Goal: Information Seeking & Learning: Learn about a topic

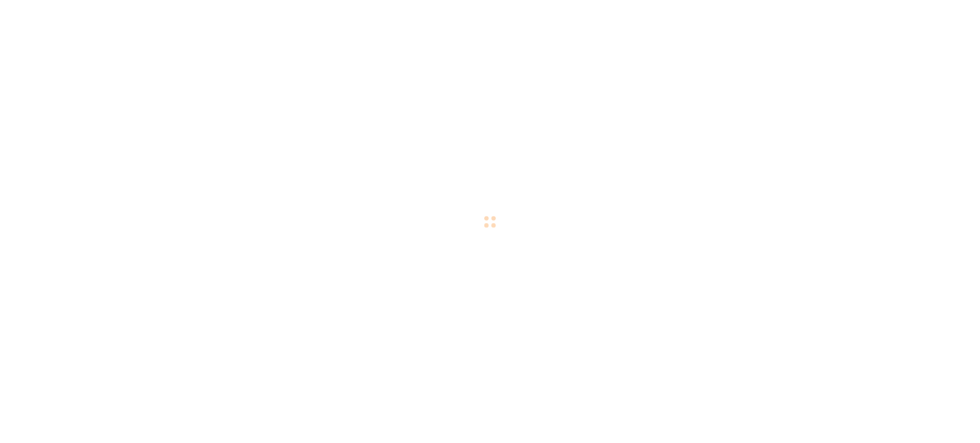
checkbox input "true"
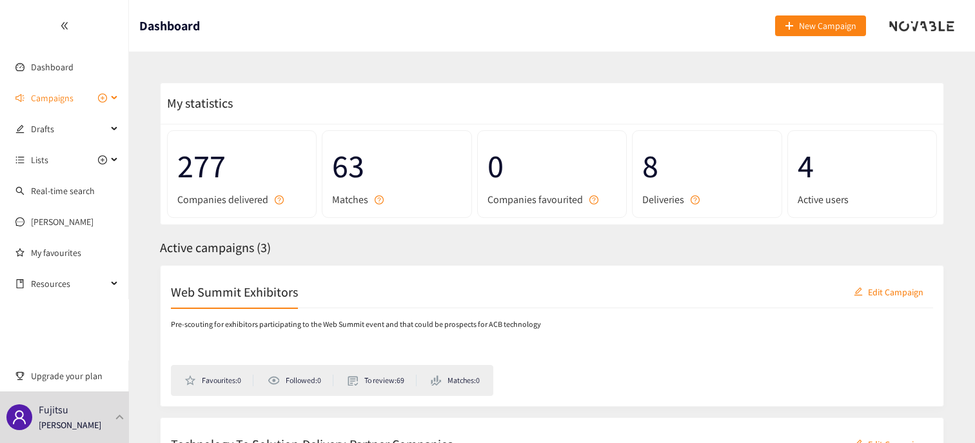
click at [43, 99] on span "Campaigns" at bounding box center [52, 98] width 43 height 26
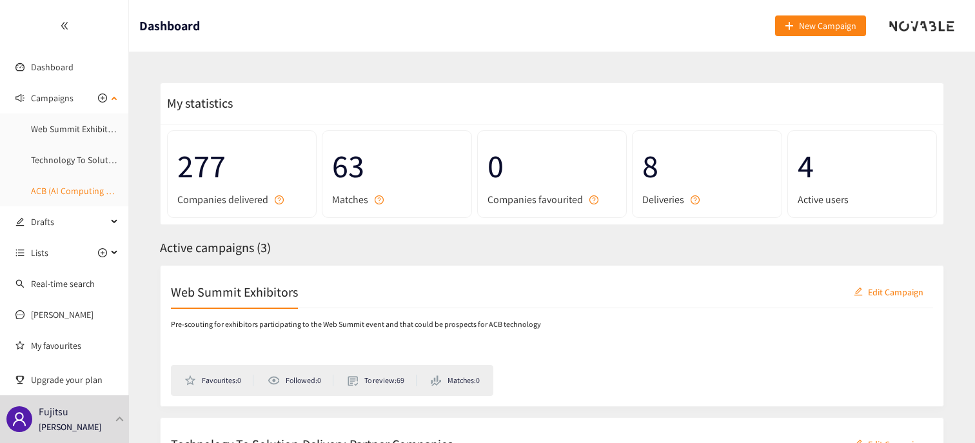
click at [46, 191] on link "ACB (AI Computing Broker)" at bounding box center [82, 191] width 103 height 12
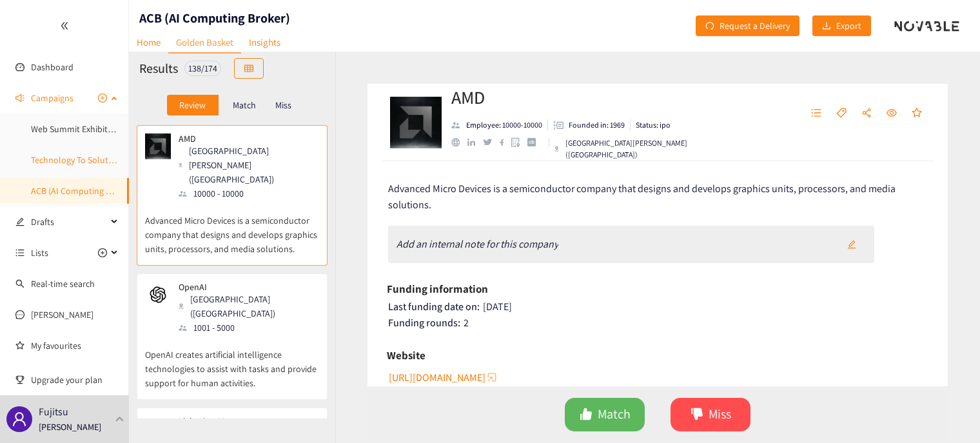
scroll to position [28, 0]
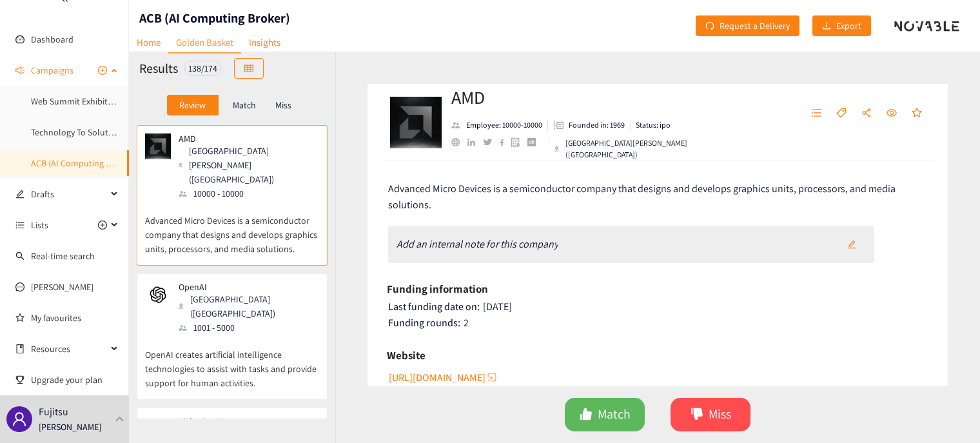
click at [43, 72] on span "Campaigns" at bounding box center [52, 70] width 43 height 26
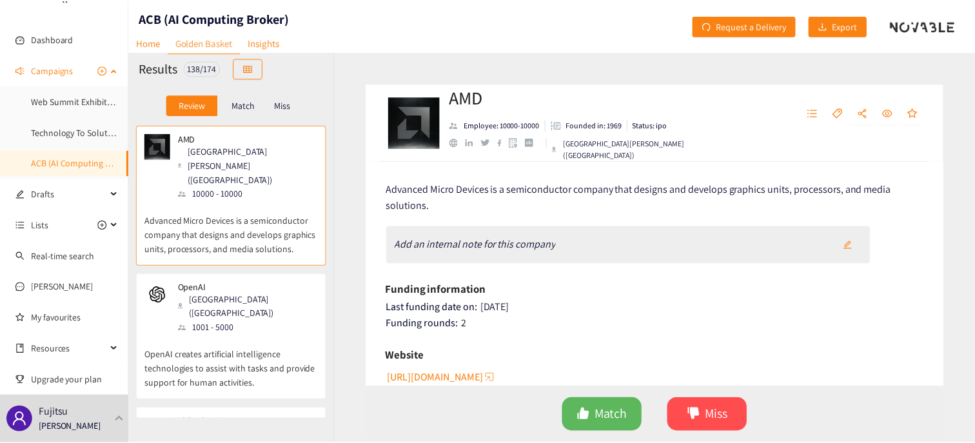
scroll to position [0, 0]
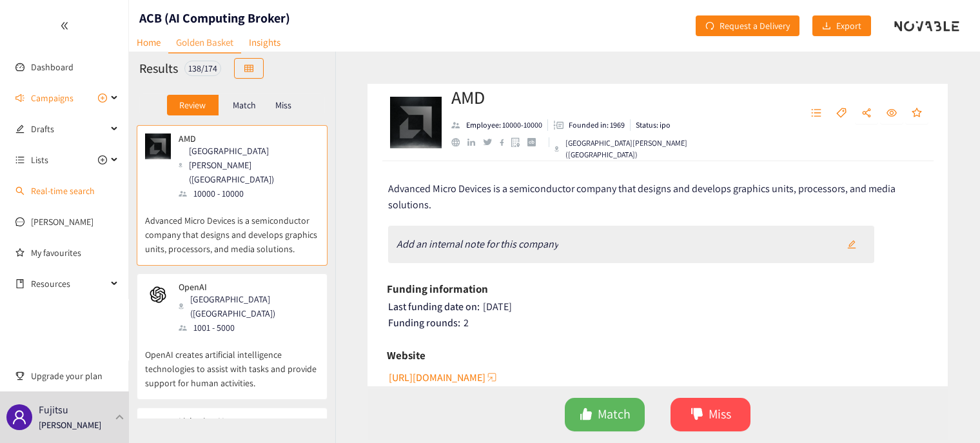
click at [49, 188] on link "Real-time search" at bounding box center [63, 191] width 64 height 12
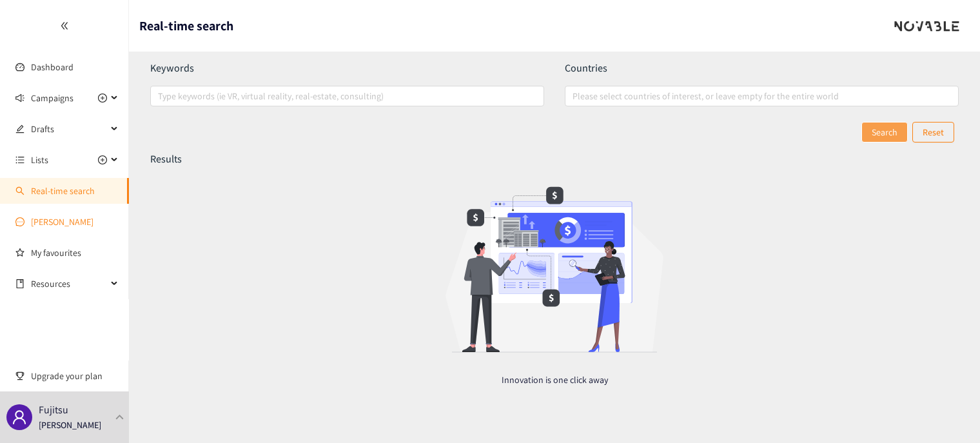
click at [52, 221] on link "[PERSON_NAME]" at bounding box center [62, 222] width 63 height 12
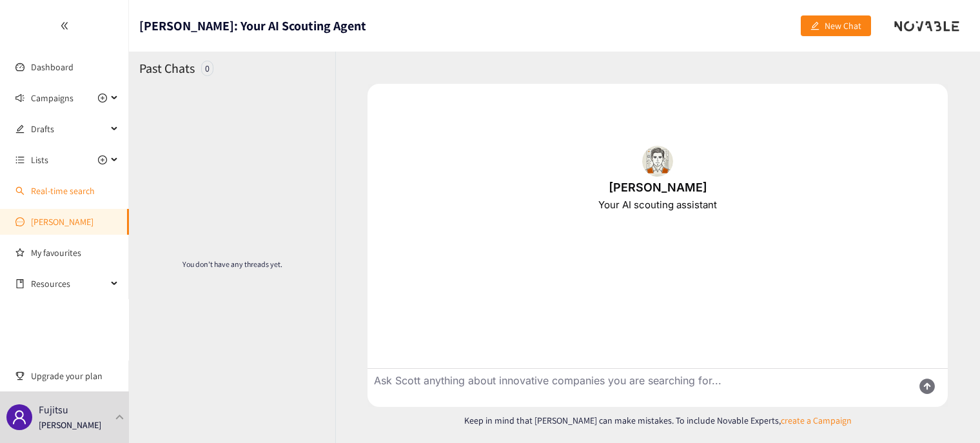
click at [49, 193] on link "Real-time search" at bounding box center [63, 191] width 64 height 12
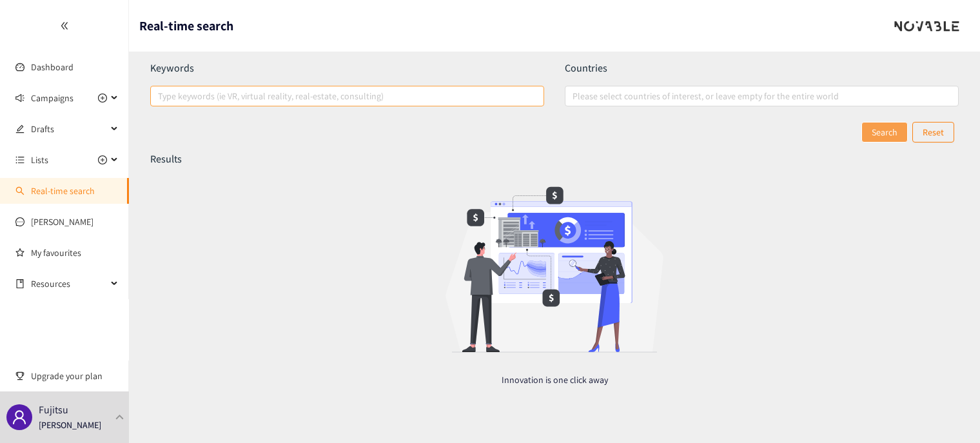
click at [277, 92] on div at bounding box center [340, 95] width 375 height 15
click at [161, 92] on input "Type keywords (ie VR, virtual reality, real-estate, consulting)" at bounding box center [159, 95] width 3 height 15
type input "GPU use company"
click at [885, 137] on button "Search" at bounding box center [884, 132] width 46 height 21
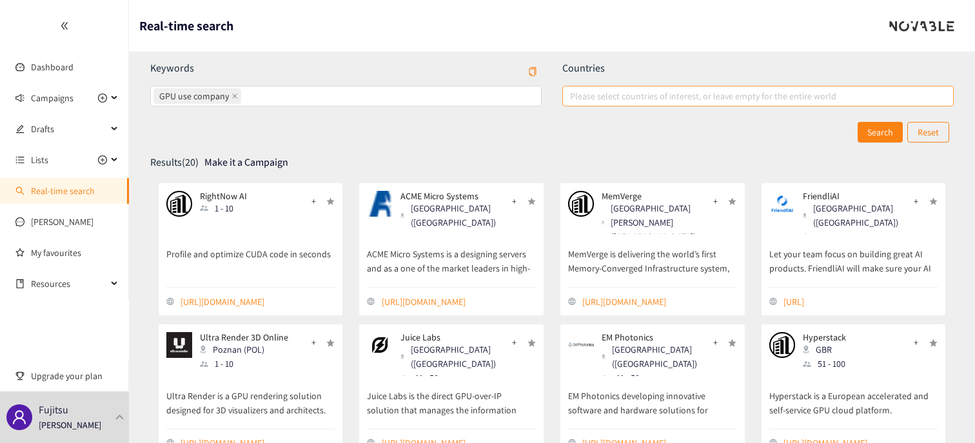
click at [638, 100] on div at bounding box center [751, 95] width 372 height 15
click at [573, 100] on input "Please select countries of interest, or leave empty for the entire world" at bounding box center [571, 95] width 3 height 15
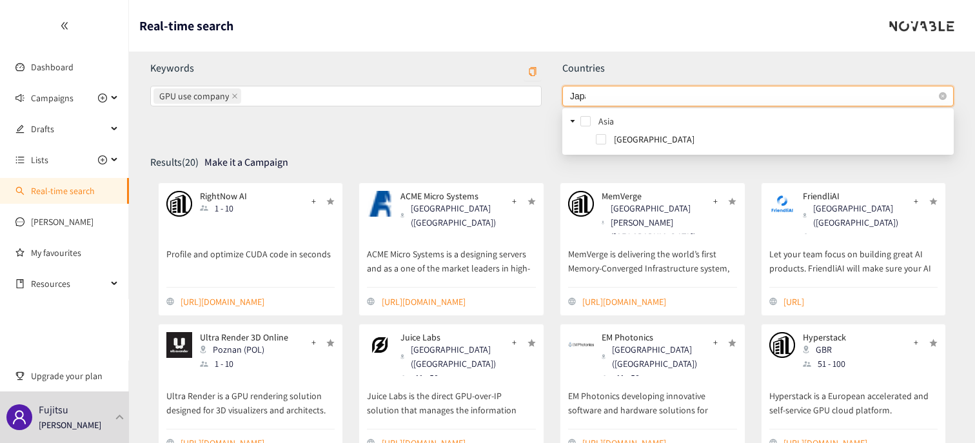
type input "[GEOGRAPHIC_DATA]"
click at [600, 137] on span at bounding box center [601, 139] width 10 height 10
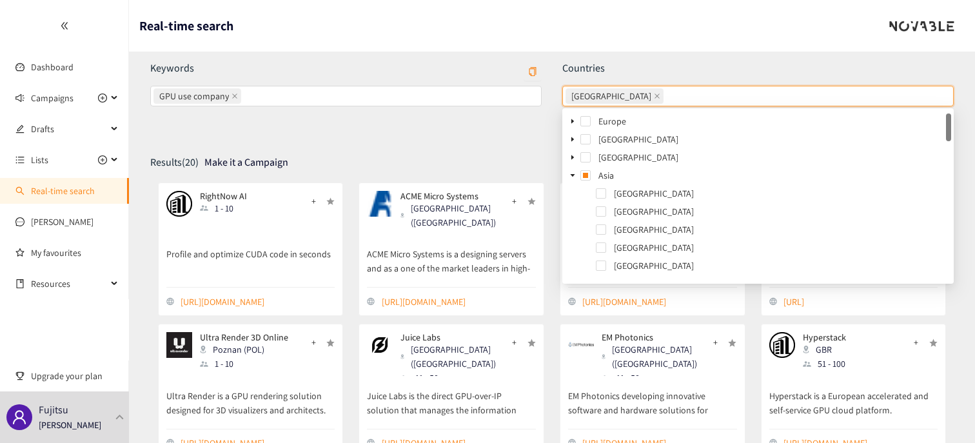
click at [892, 61] on p "Countries" at bounding box center [757, 68] width 391 height 14
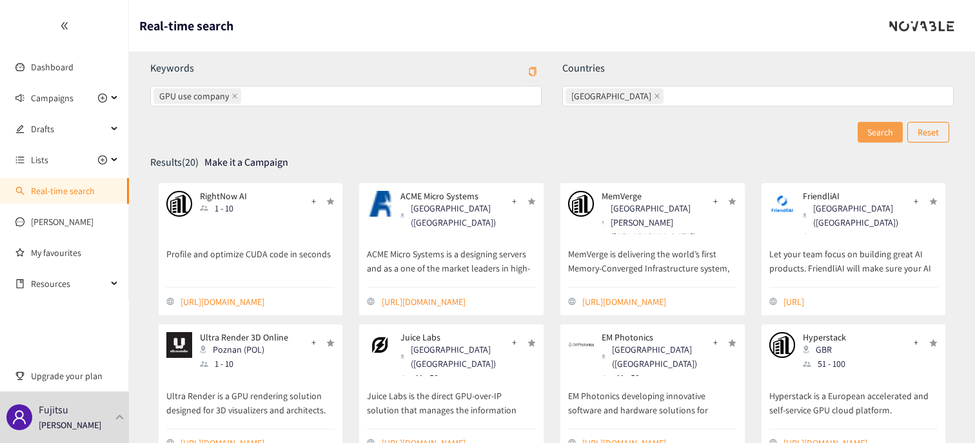
click at [876, 128] on span "Search" at bounding box center [880, 132] width 26 height 14
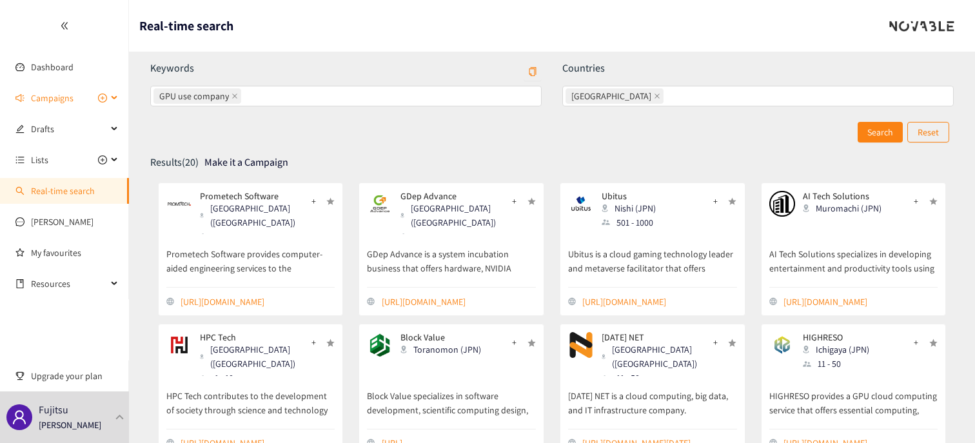
click at [55, 97] on span "Campaigns" at bounding box center [52, 98] width 43 height 26
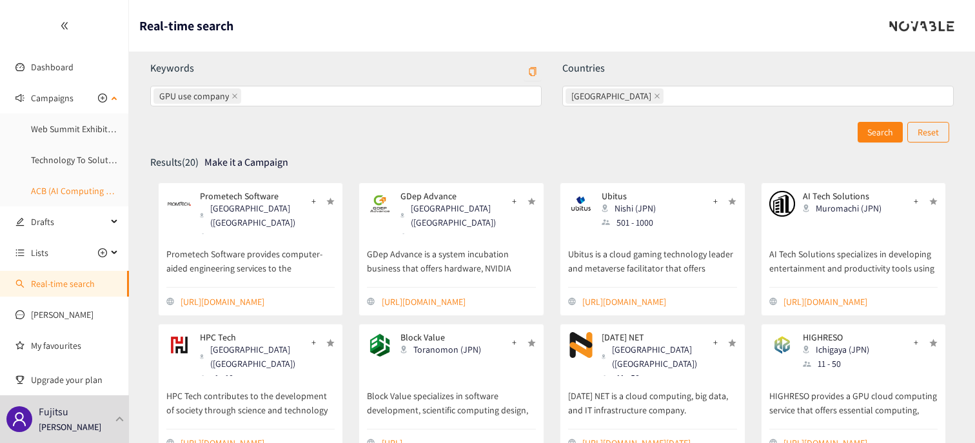
click at [62, 193] on link "ACB (AI Computing Broker)" at bounding box center [82, 191] width 103 height 12
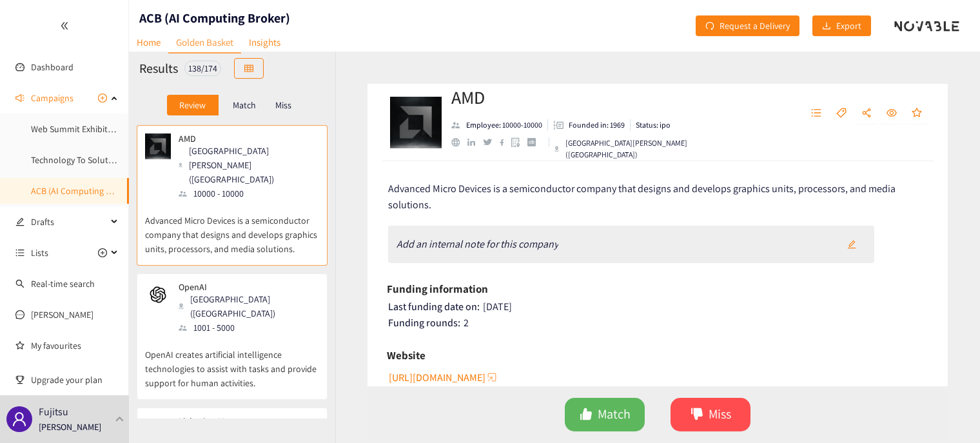
click at [250, 104] on p "Match" at bounding box center [244, 105] width 23 height 10
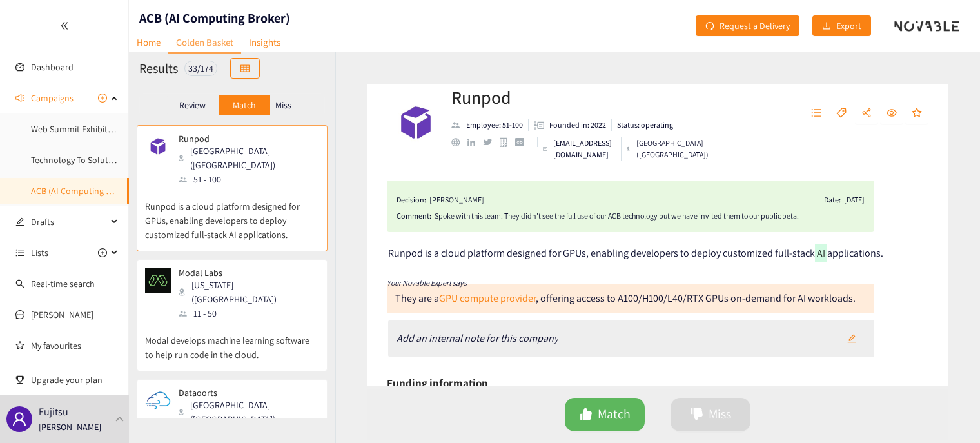
click at [288, 104] on p "Miss" at bounding box center [283, 105] width 16 height 10
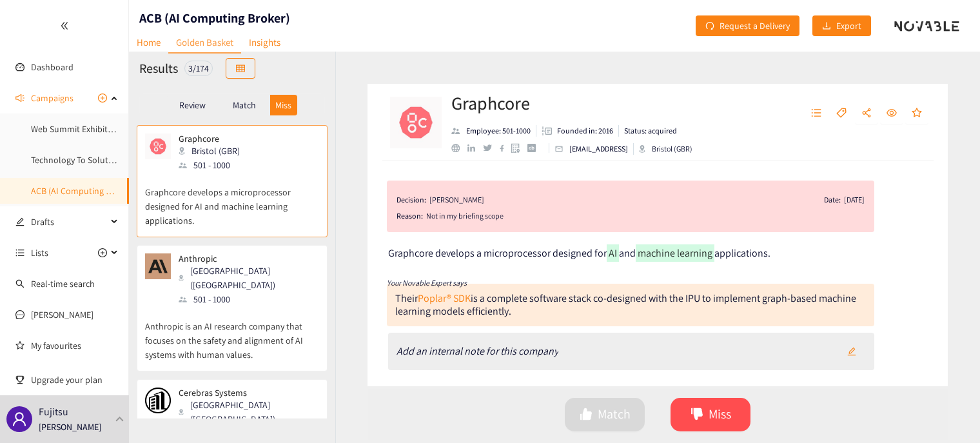
click at [240, 104] on p "Match" at bounding box center [244, 105] width 23 height 10
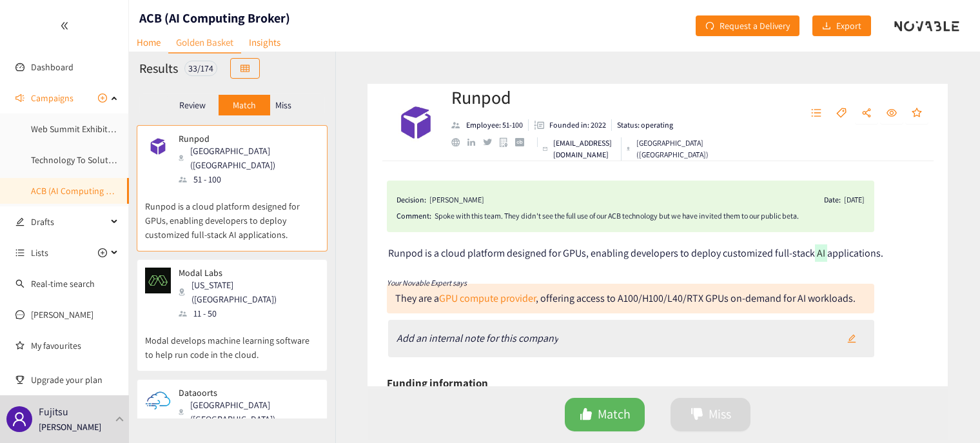
click at [192, 101] on p "Review" at bounding box center [192, 105] width 26 height 10
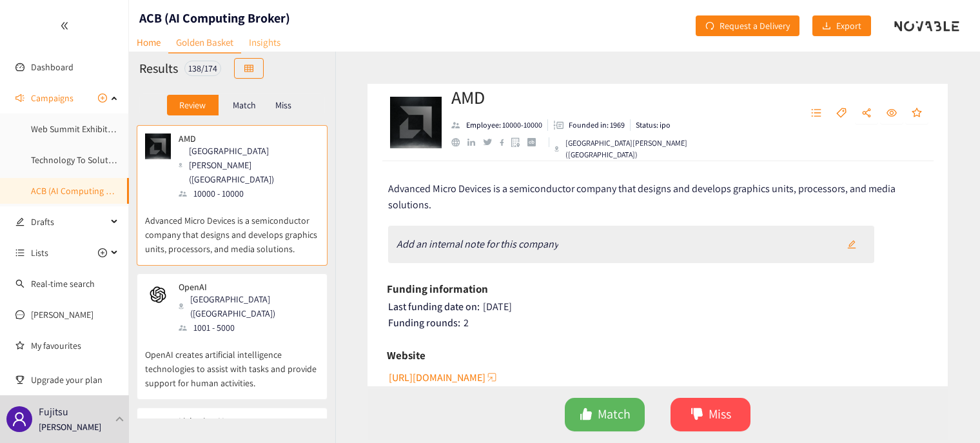
click at [268, 41] on link "Insights" at bounding box center [264, 42] width 47 height 20
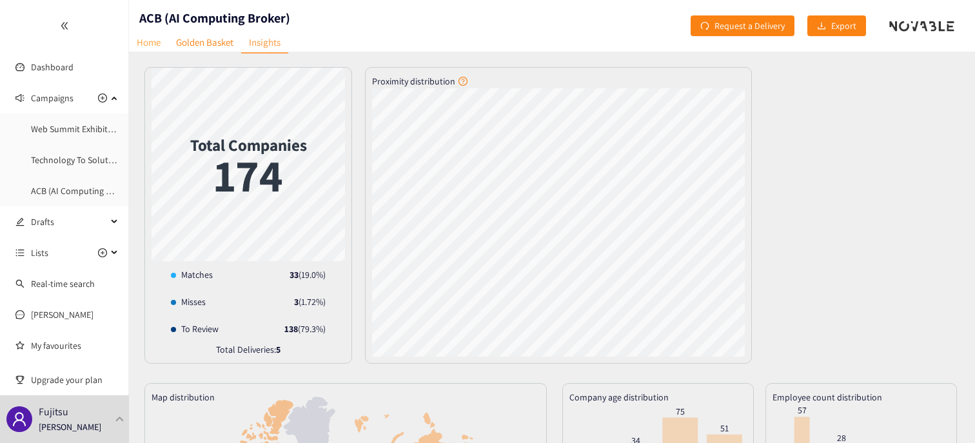
click at [145, 41] on link "Home" at bounding box center [148, 42] width 39 height 20
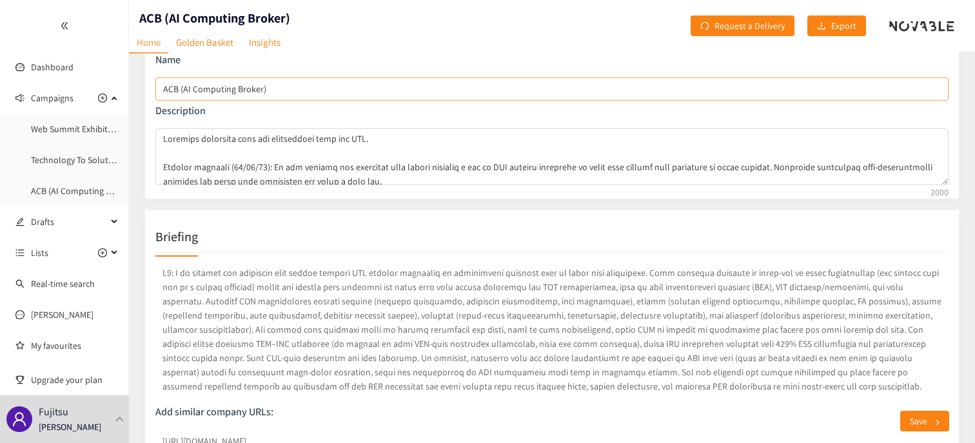
scroll to position [129, 0]
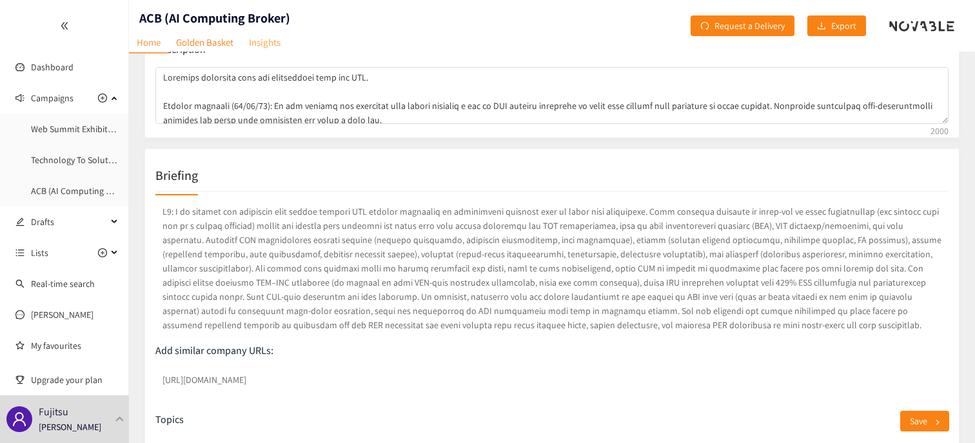
drag, startPoint x: 272, startPoint y: 43, endPoint x: 284, endPoint y: 54, distance: 16.0
click at [272, 43] on link "Insights" at bounding box center [264, 42] width 47 height 20
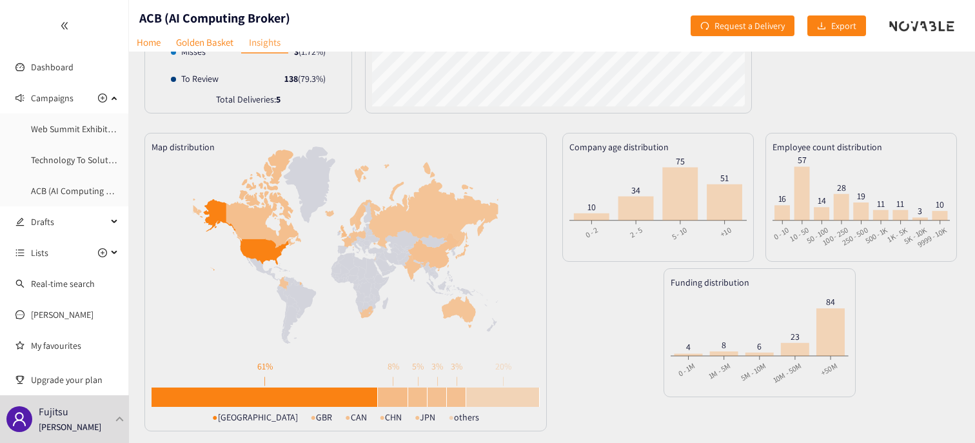
scroll to position [253, 0]
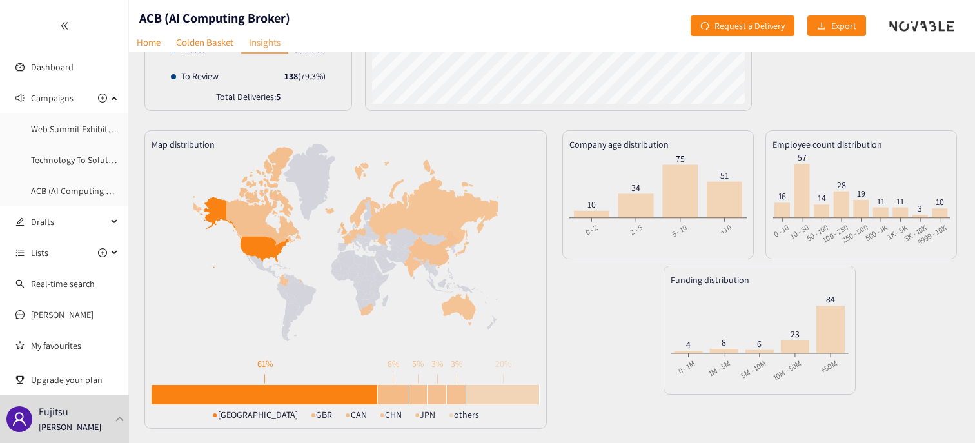
click at [415, 414] on div "●" at bounding box center [417, 415] width 5 height 14
click at [462, 252] on icon at bounding box center [462, 248] width 14 height 15
click at [433, 397] on div at bounding box center [436, 394] width 19 height 19
click at [57, 312] on link "[PERSON_NAME]" at bounding box center [62, 315] width 63 height 12
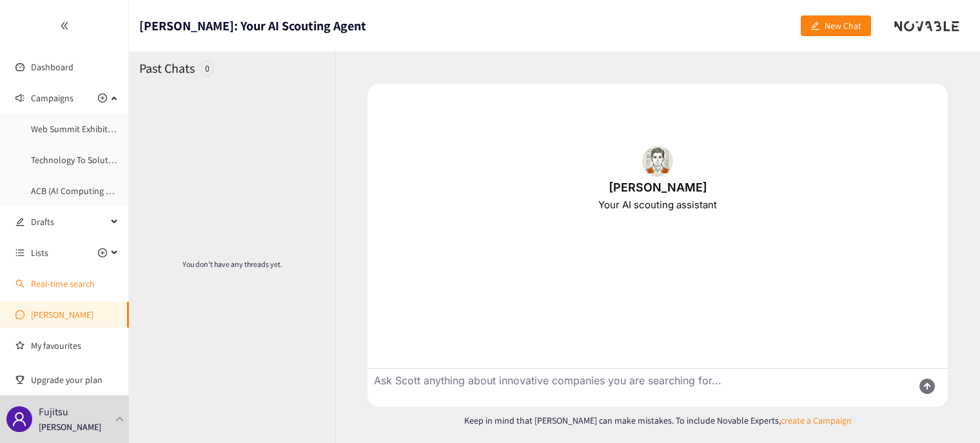
click at [49, 284] on link "Real-time search" at bounding box center [63, 284] width 64 height 12
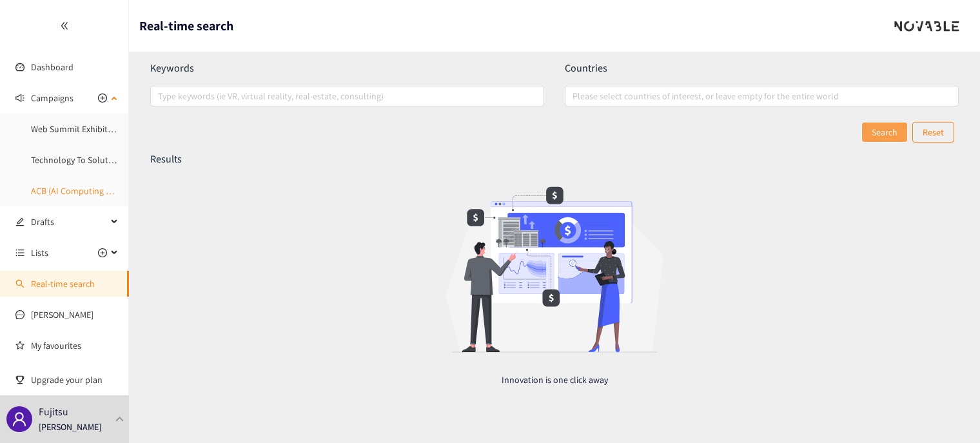
click at [49, 186] on link "ACB (AI Computing Broker)" at bounding box center [82, 191] width 103 height 12
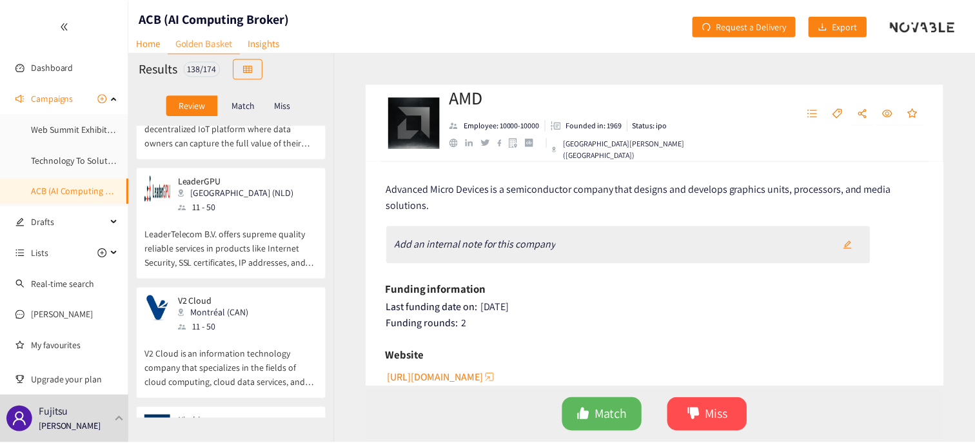
scroll to position [2579, 0]
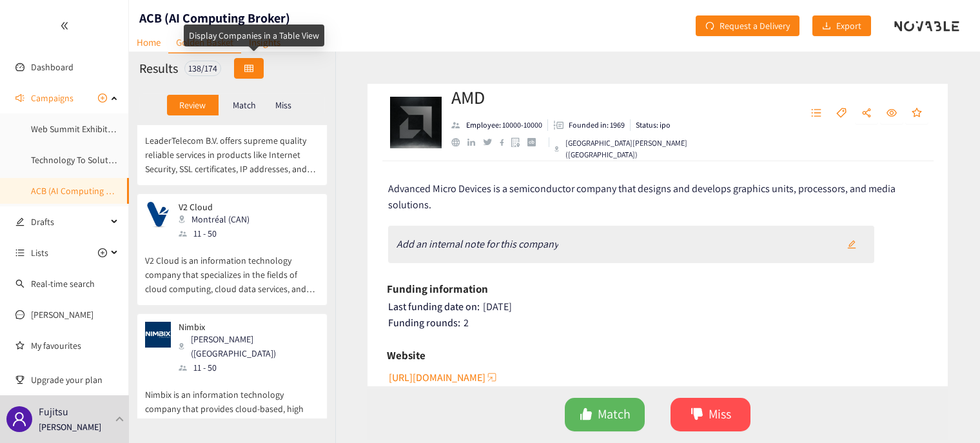
click at [253, 66] on icon "table" at bounding box center [248, 67] width 9 height 7
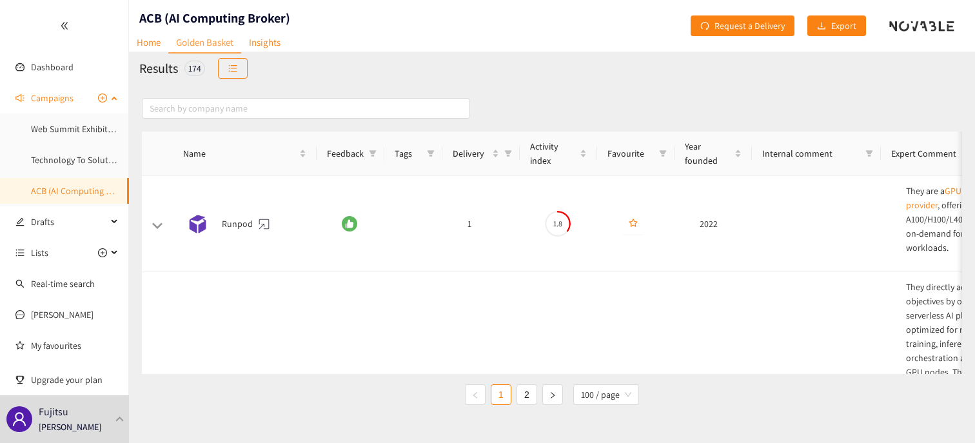
drag, startPoint x: 60, startPoint y: 190, endPoint x: 14, endPoint y: 184, distance: 46.1
click at [60, 190] on link "ACB (AI Computing Broker)" at bounding box center [82, 191] width 103 height 12
